Goal: Task Accomplishment & Management: Use online tool/utility

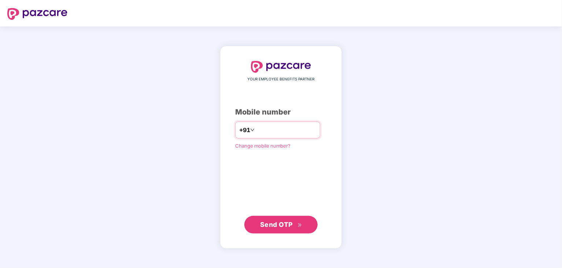
type input "**********"
click at [299, 216] on button "Send OTP" at bounding box center [281, 224] width 73 height 18
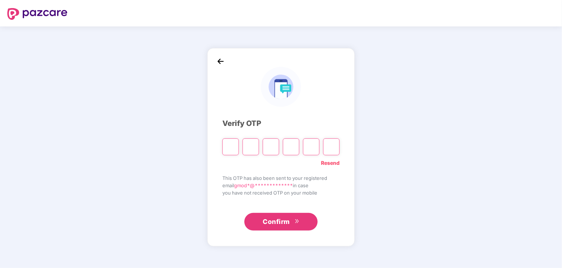
type input "*"
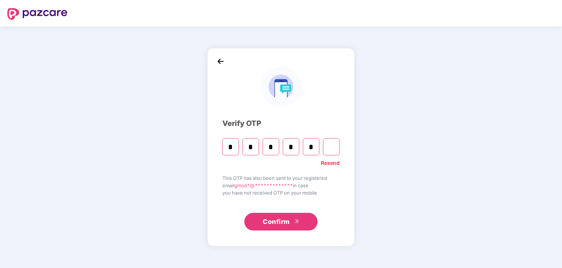
type input "*"
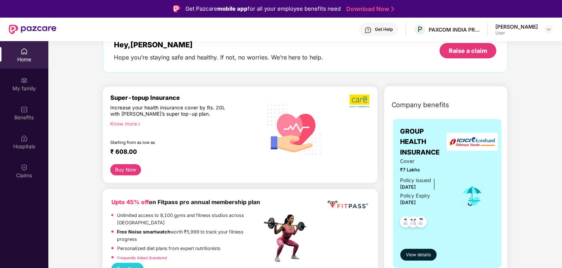
scroll to position [86, 0]
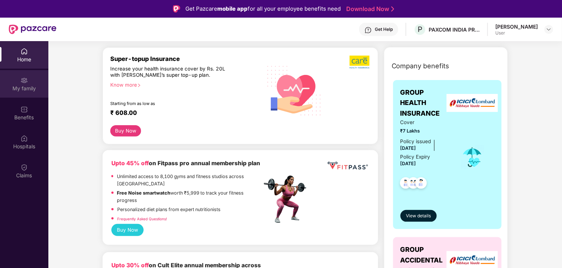
click at [25, 78] on img at bounding box center [24, 80] width 7 height 7
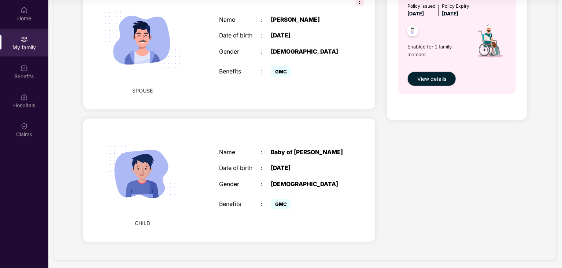
scroll to position [291, 0]
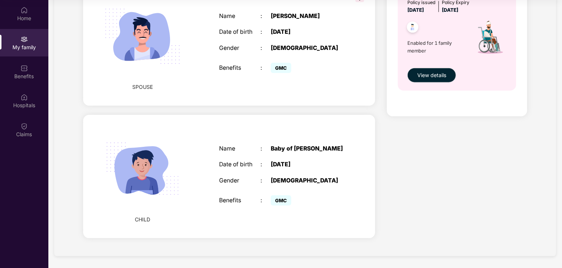
click at [282, 198] on span "GMC" at bounding box center [281, 200] width 21 height 10
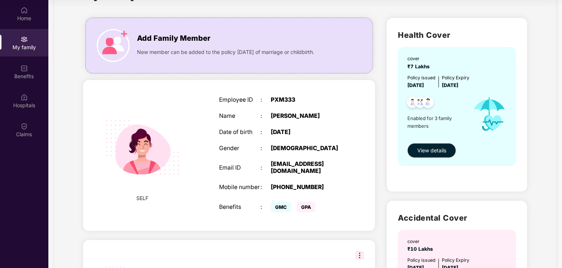
scroll to position [0, 0]
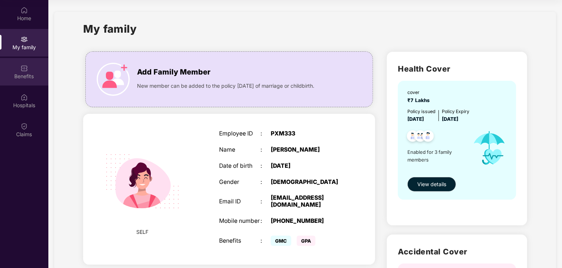
click at [28, 77] on div "Benefits" at bounding box center [24, 76] width 48 height 7
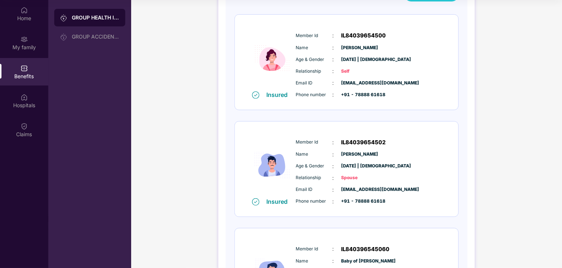
scroll to position [194, 0]
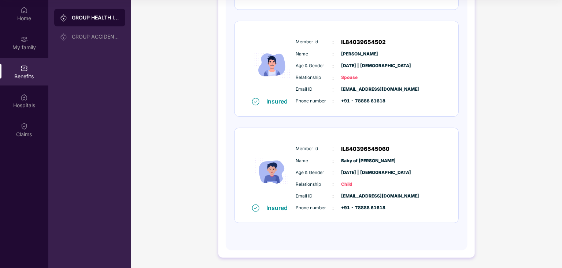
click at [284, 167] on img at bounding box center [272, 171] width 44 height 65
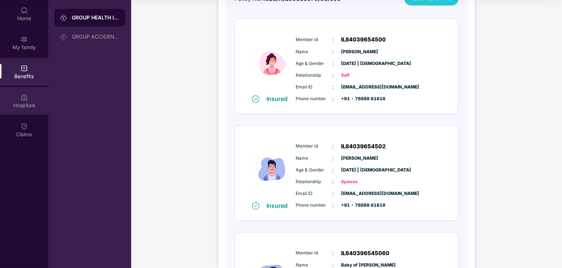
scroll to position [0, 0]
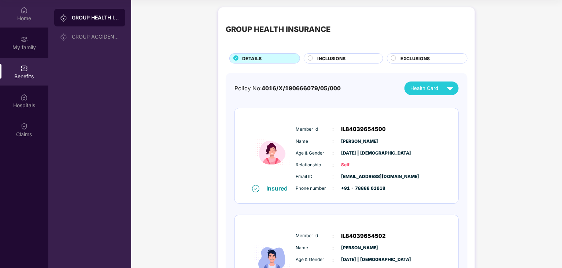
click at [26, 8] on img at bounding box center [24, 10] width 7 height 7
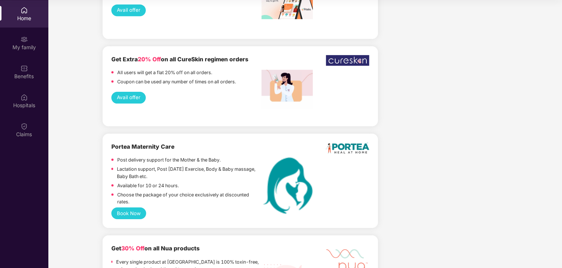
scroll to position [1214, 0]
click at [131, 213] on button "Book Now" at bounding box center [128, 213] width 35 height 12
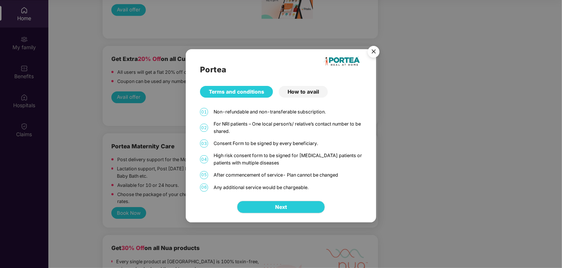
click at [308, 93] on div "How to avail" at bounding box center [303, 92] width 49 height 12
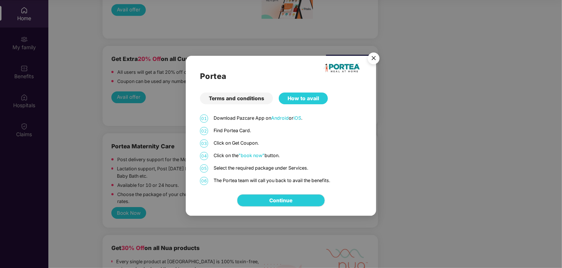
click at [373, 57] on img "Close" at bounding box center [374, 59] width 21 height 21
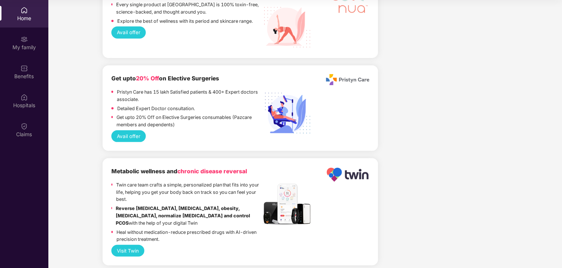
scroll to position [1473, 0]
